Goal: Check status

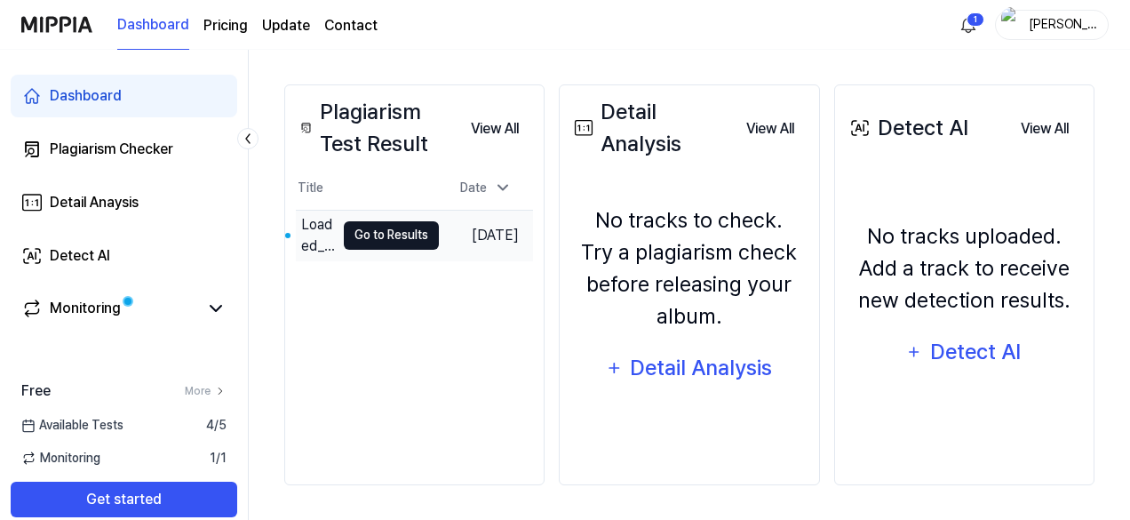
click at [381, 239] on button "Go to Results" at bounding box center [391, 235] width 95 height 28
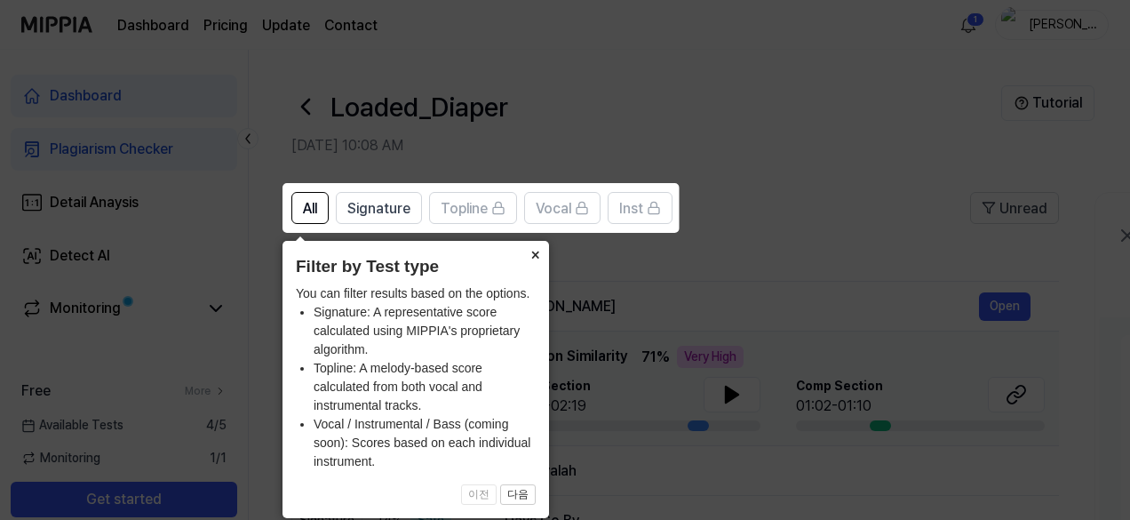
click at [533, 251] on button "×" at bounding box center [535, 253] width 28 height 25
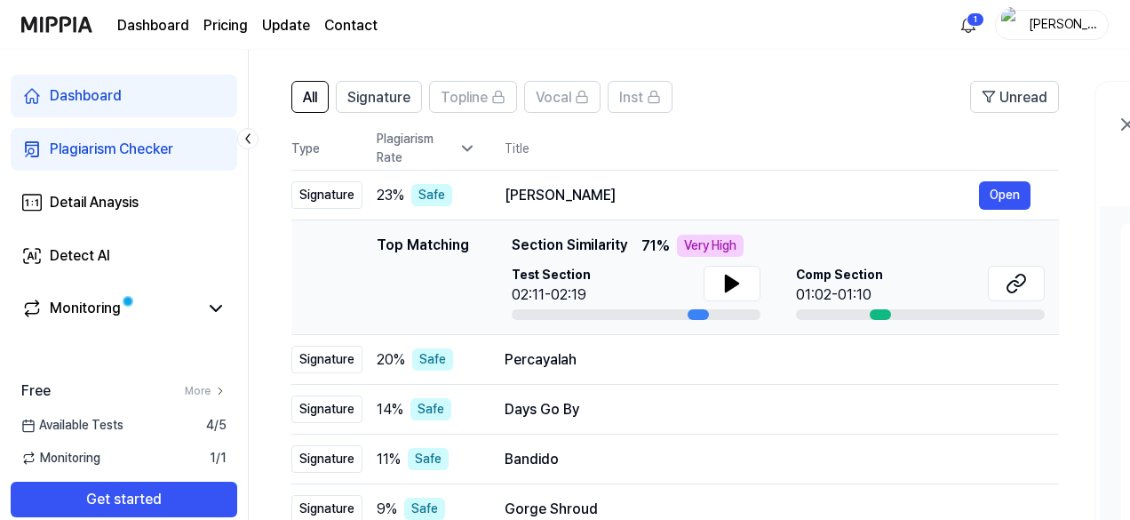
scroll to position [178, 0]
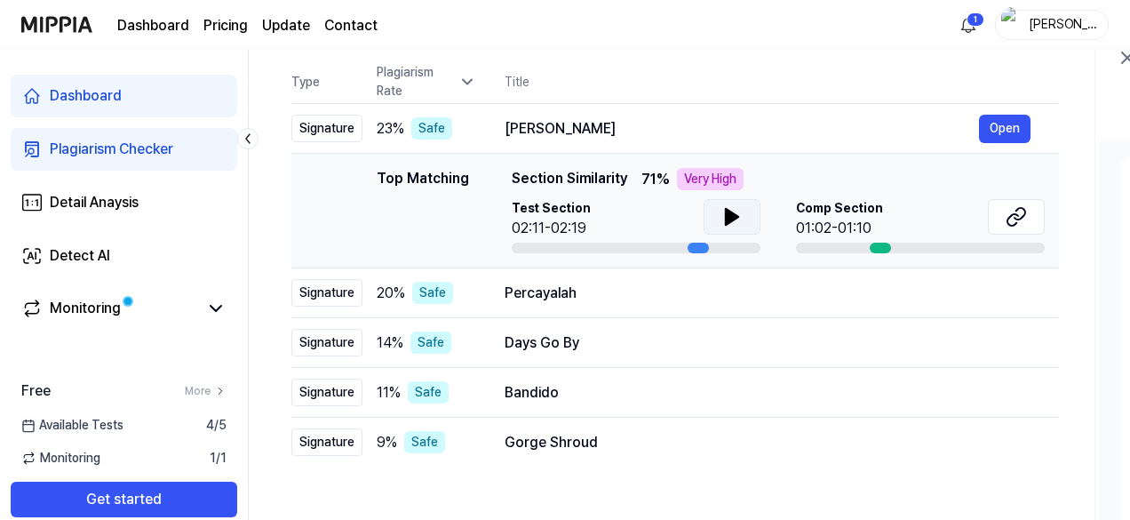
click at [736, 221] on icon at bounding box center [731, 216] width 21 height 21
click at [731, 212] on icon at bounding box center [731, 216] width 21 height 21
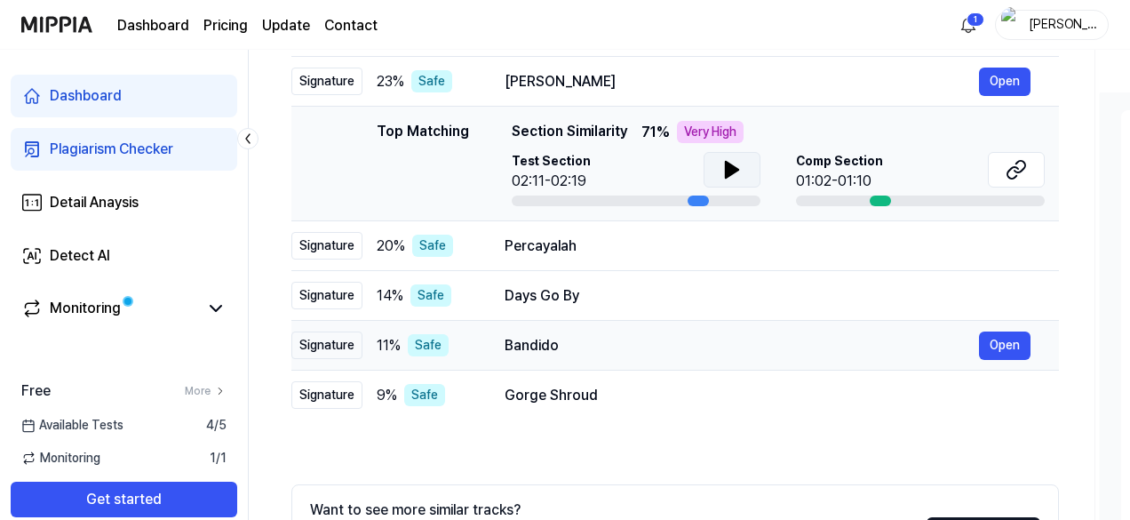
scroll to position [231, 0]
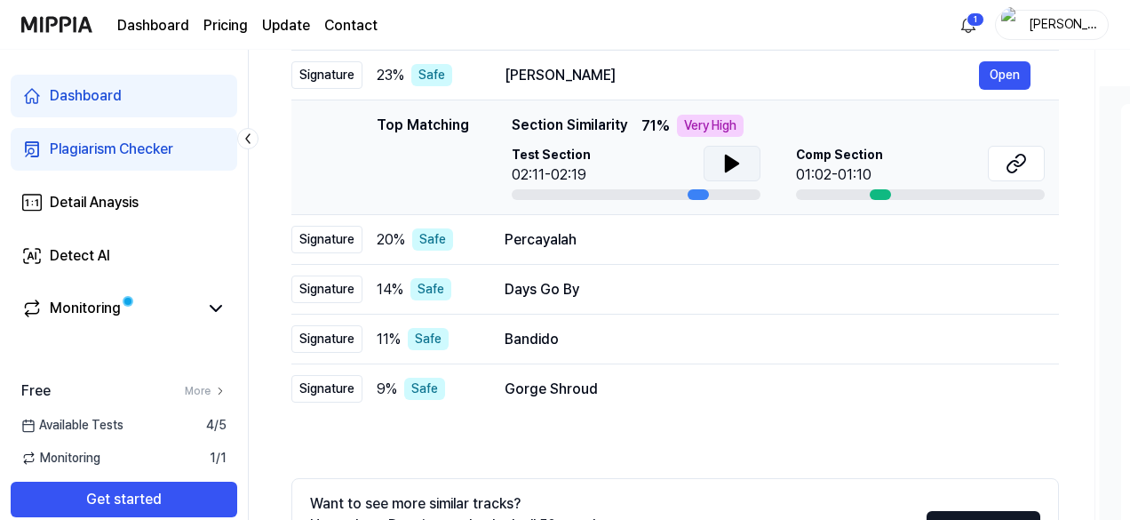
click at [876, 191] on div at bounding box center [880, 194] width 21 height 11
click at [826, 148] on span "Comp Section" at bounding box center [839, 155] width 87 height 19
click at [1015, 159] on icon at bounding box center [1016, 163] width 21 height 21
click at [1018, 236] on button "Open" at bounding box center [1005, 240] width 52 height 28
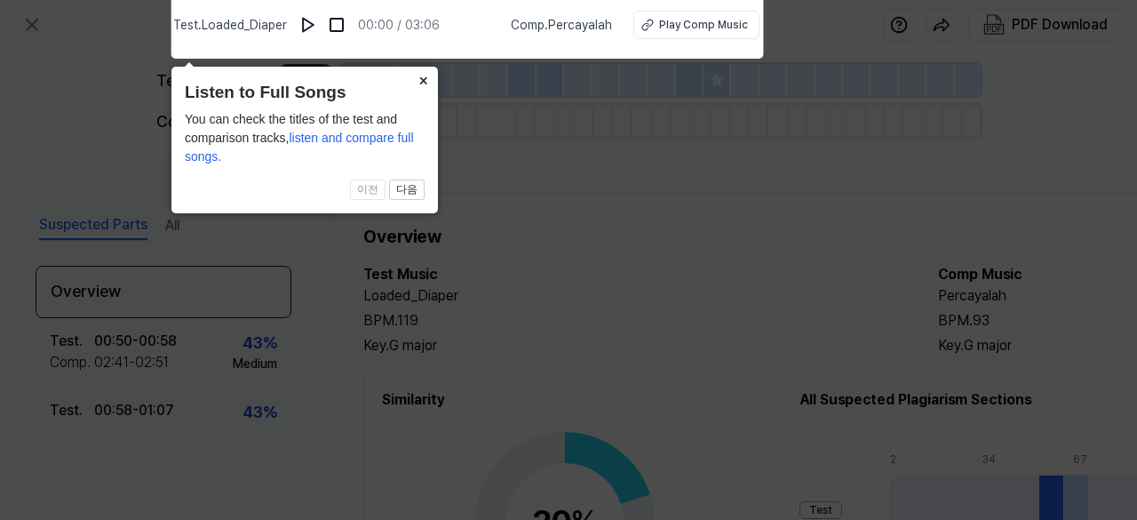
click at [419, 79] on button "×" at bounding box center [424, 79] width 28 height 25
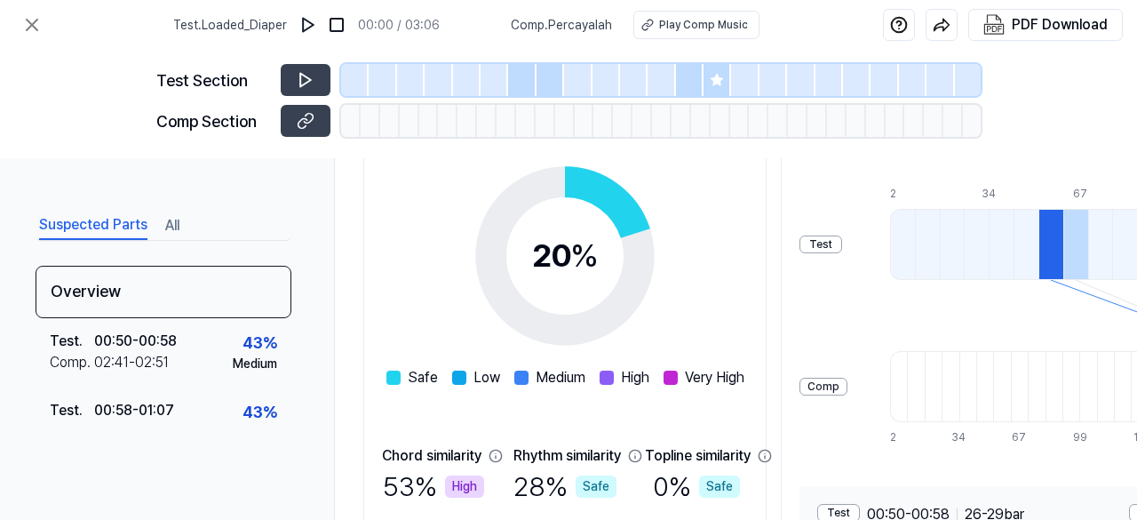
scroll to position [272, 0]
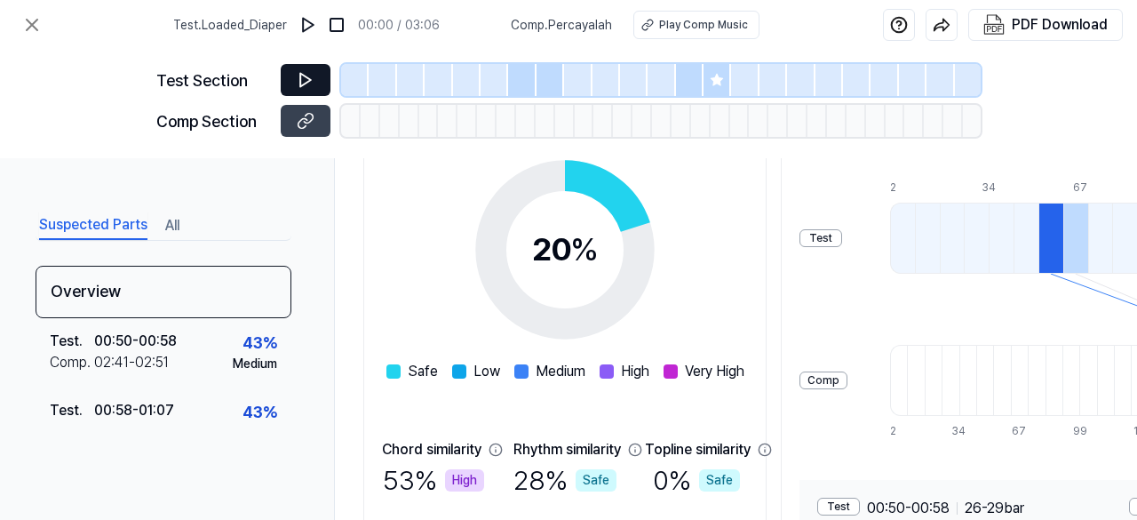
click at [297, 73] on icon at bounding box center [306, 80] width 18 height 18
click at [302, 113] on icon at bounding box center [306, 121] width 18 height 18
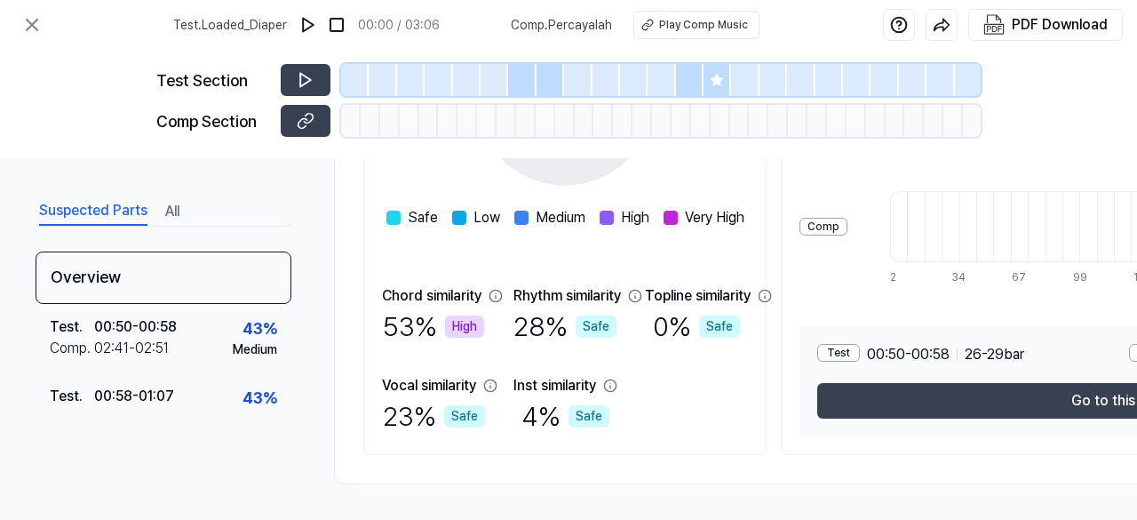
scroll to position [0, 0]
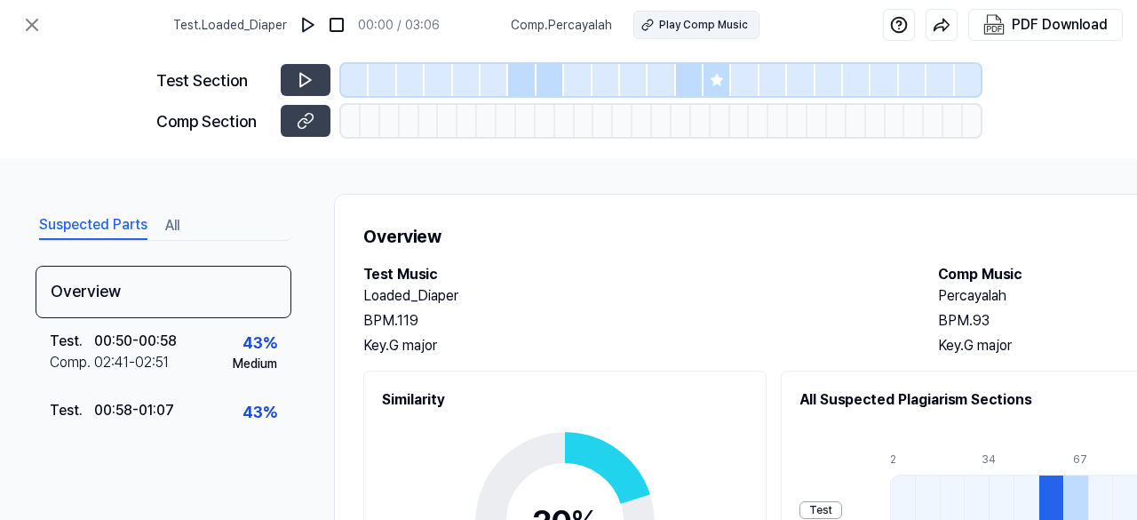
click at [696, 17] on div "Play Comp Music" at bounding box center [703, 25] width 89 height 16
